Goal: Transaction & Acquisition: Purchase product/service

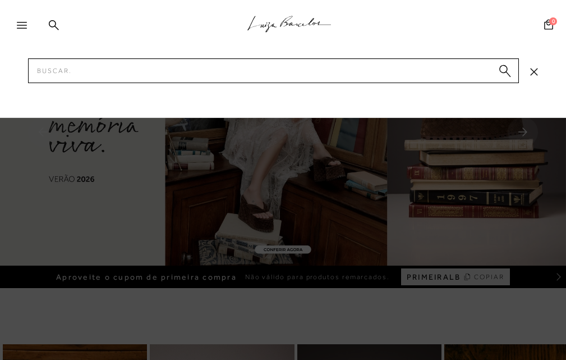
type input "13010101"
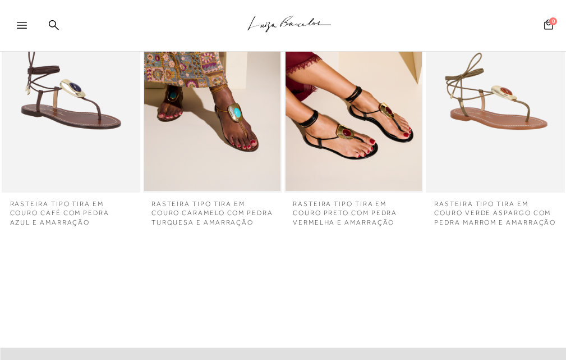
scroll to position [112, 0]
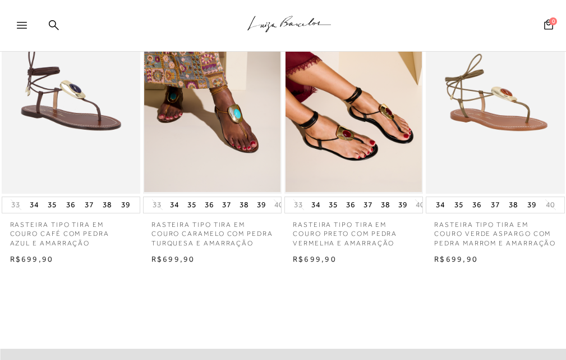
click at [67, 231] on p "RASTEIRA TIPO TIRA EM COURO CAFÉ COM PEDRA AZUL E AMARRAÇÃO" at bounding box center [71, 230] width 139 height 35
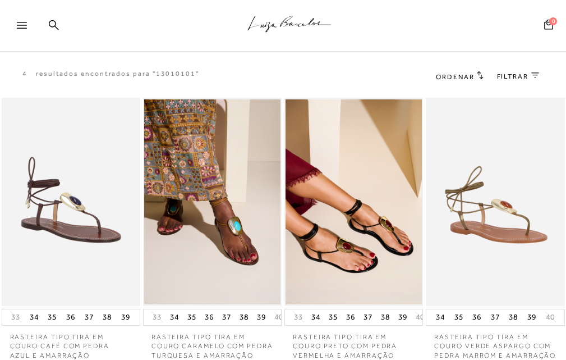
click at [195, 345] on p "RASTEIRA TIPO TIRA EM COURO CARAMELO COM PEDRA TURQUESA E AMARRAÇÃO" at bounding box center [212, 342] width 139 height 35
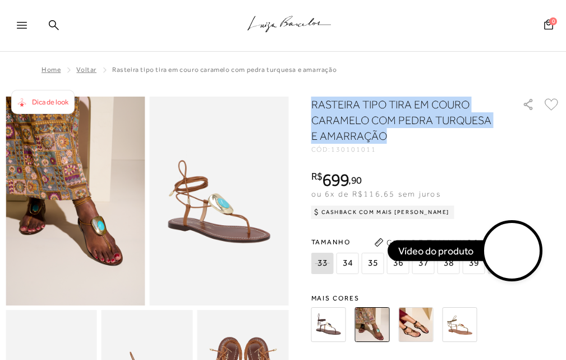
drag, startPoint x: 373, startPoint y: 127, endPoint x: 378, endPoint y: 133, distance: 8.0
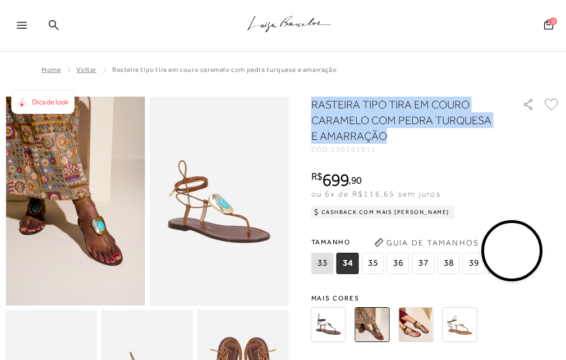
click at [508, 253] on video at bounding box center [512, 250] width 53 height 53
